Goal: Task Accomplishment & Management: Use online tool/utility

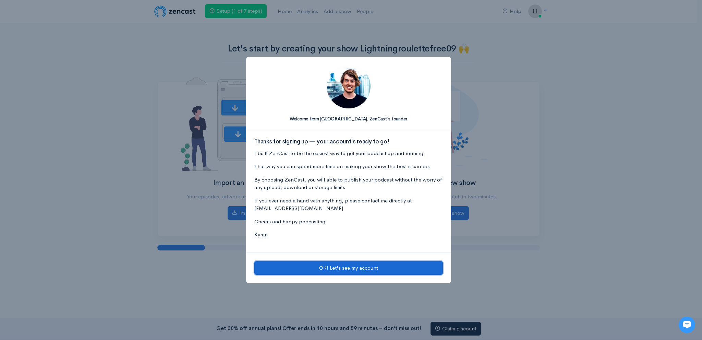
click at [287, 261] on button "OK! Let's see my account" at bounding box center [348, 268] width 189 height 14
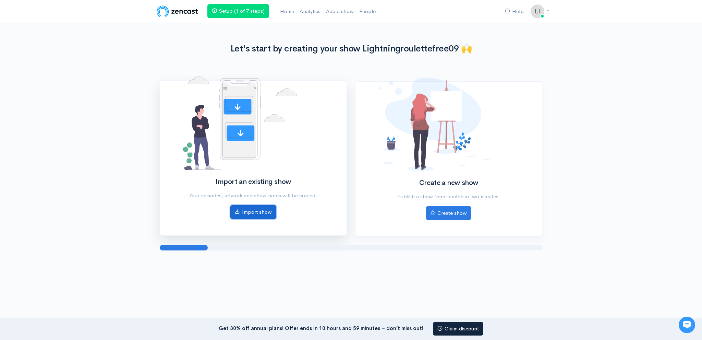
click at [252, 210] on link "Import show" at bounding box center [253, 212] width 46 height 14
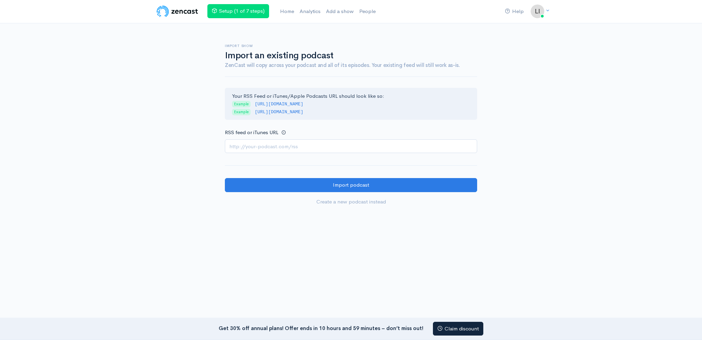
click at [271, 141] on input "RSS feed or iTunes URL" at bounding box center [351, 146] width 252 height 14
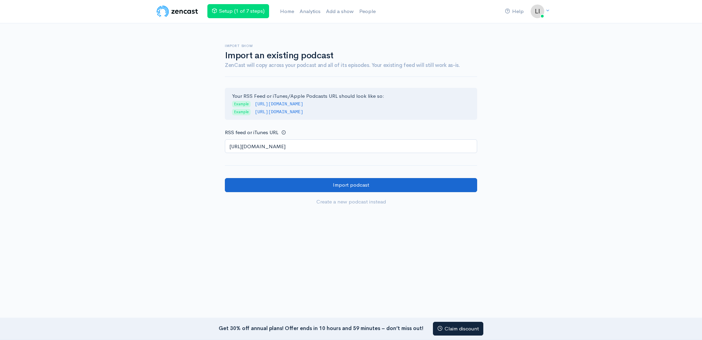
type input "https://anchor.fm/s/108de14a4/podcast/rss"
click at [286, 181] on input "Import podcast" at bounding box center [351, 185] width 252 height 14
